Goal: Navigation & Orientation: Find specific page/section

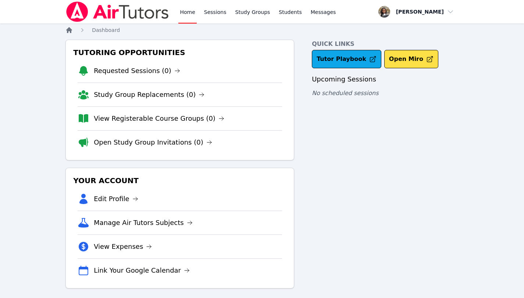
click at [70, 28] on icon "Breadcrumb" at bounding box center [69, 30] width 6 height 6
